Goal: Information Seeking & Learning: Learn about a topic

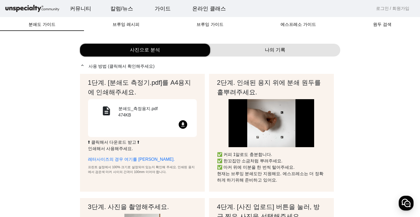
click at [180, 124] on mat-icon "file_download" at bounding box center [183, 124] width 9 height 9
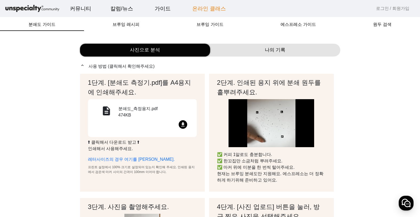
click at [209, 9] on link "온라인 클래스" at bounding box center [209, 8] width 42 height 14
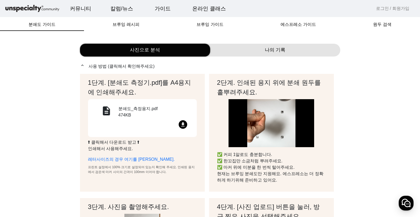
click at [33, 9] on img at bounding box center [32, 8] width 56 height 9
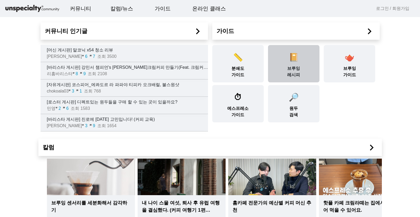
click at [305, 74] on div "📔 브루잉 레시피" at bounding box center [293, 63] width 51 height 37
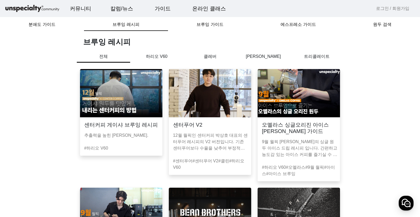
click at [147, 109] on img at bounding box center [121, 93] width 82 height 48
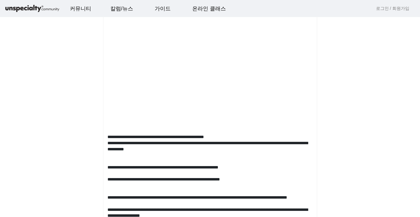
scroll to position [267, 0]
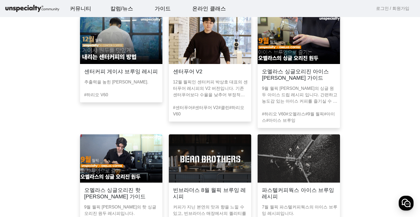
click at [304, 58] on img at bounding box center [299, 40] width 82 height 48
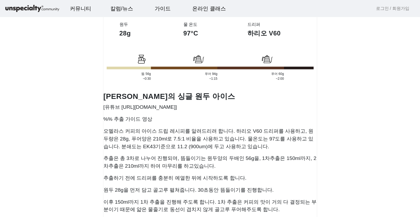
scroll to position [187, 0]
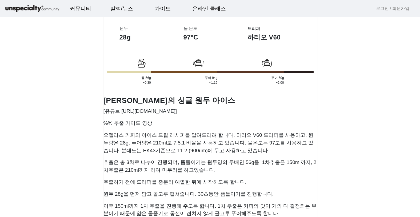
drag, startPoint x: 121, startPoint y: 111, endPoint x: 225, endPoint y: 112, distance: 104.3
click at [236, 112] on p "[유튜브 [URL][DOMAIN_NAME]]" at bounding box center [210, 112] width 213 height 8
click at [198, 135] on p "오멜라스 커피의 아이스 드립 레시피를 알려드리려 합니다. 하리오 V60 드리퍼를 사용하고, 원두량은 28g, 푸어양은 210ml로 7.5:1 …" at bounding box center [210, 143] width 213 height 23
